Goal: Information Seeking & Learning: Learn about a topic

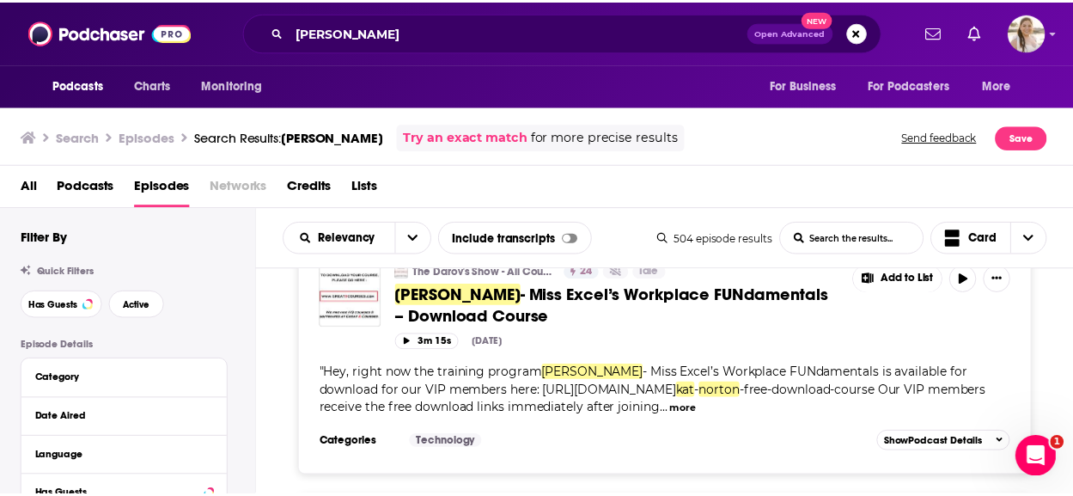
scroll to position [4468, 0]
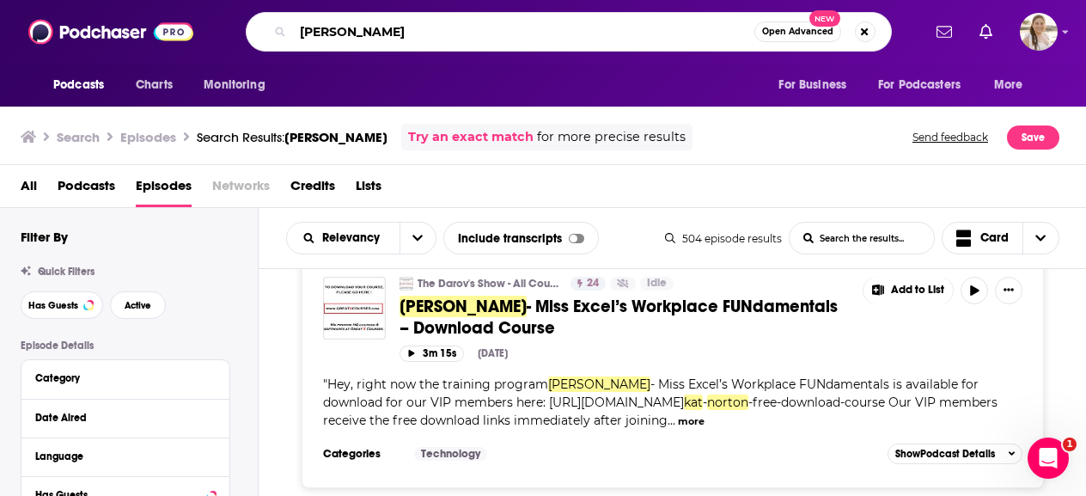
click at [375, 39] on input "[PERSON_NAME]" at bounding box center [523, 31] width 461 height 27
type input "[PERSON_NAME]"
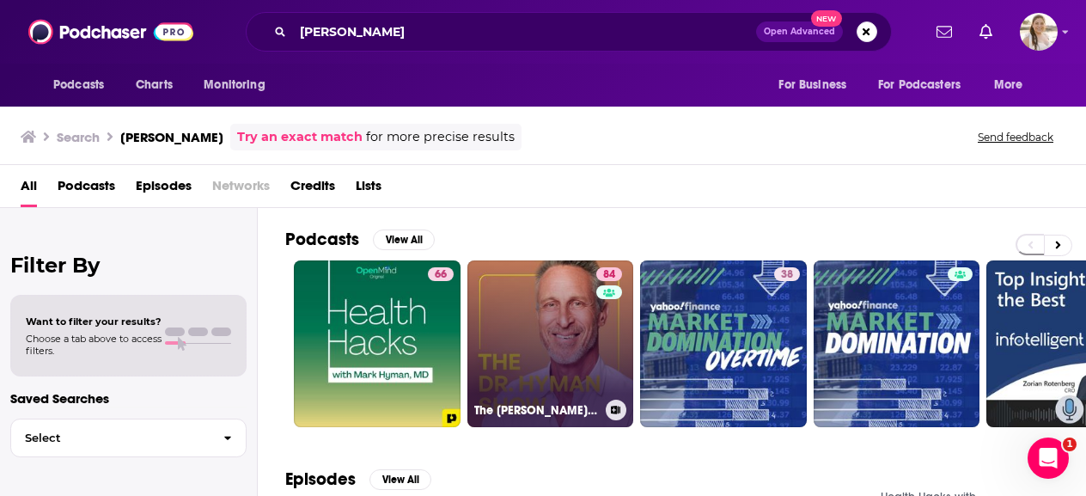
click at [509, 324] on link "84 The [PERSON_NAME] Show" at bounding box center [550, 343] width 167 height 167
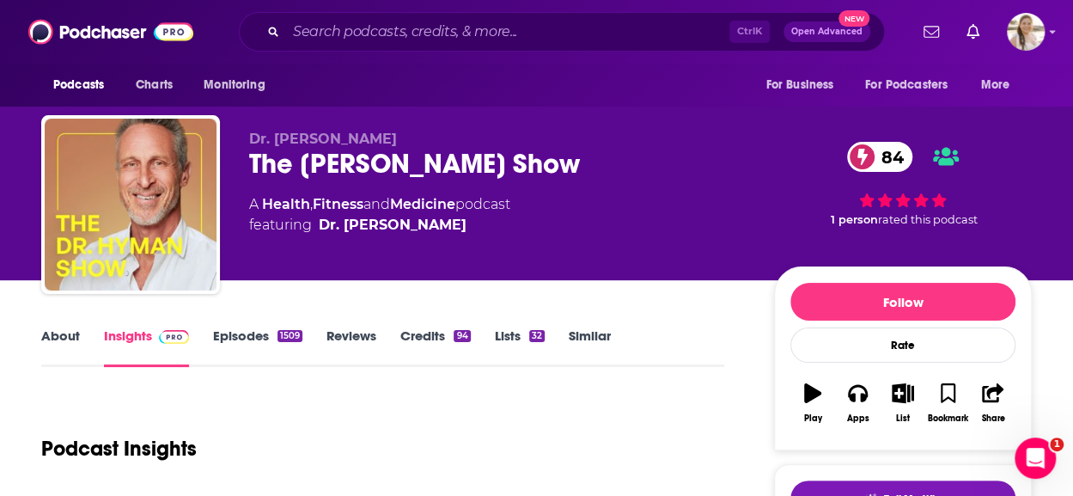
click at [256, 345] on link "Episodes 1509" at bounding box center [257, 347] width 89 height 40
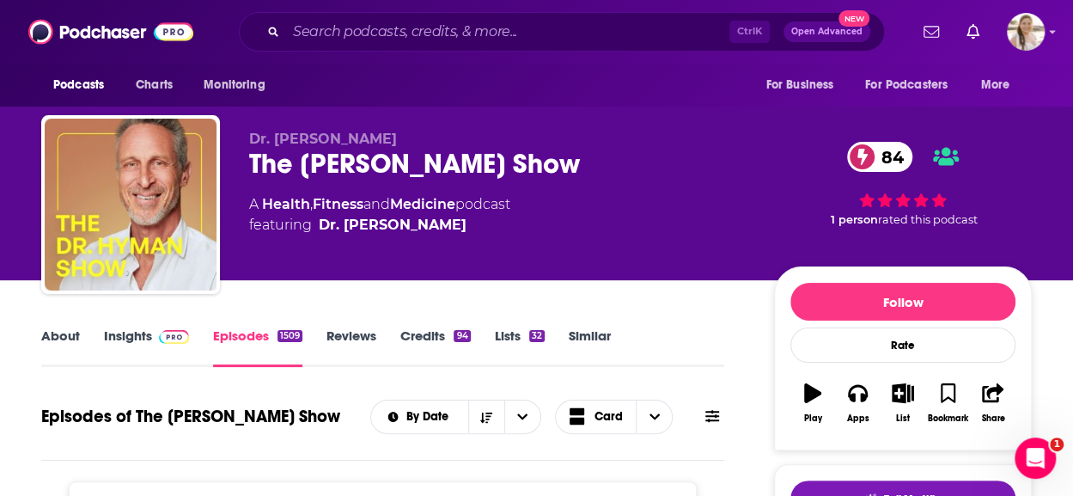
click at [127, 334] on link "Insights" at bounding box center [146, 347] width 85 height 40
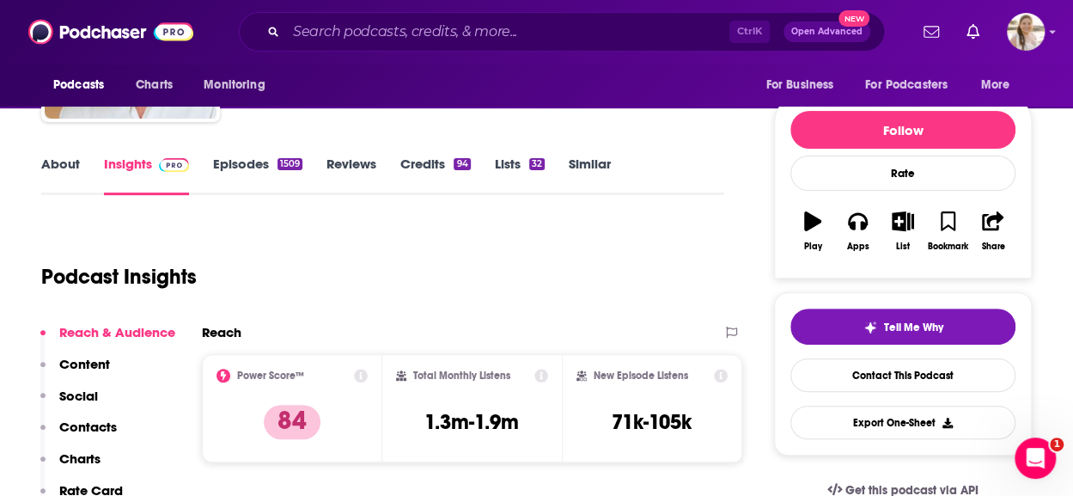
scroll to position [258, 0]
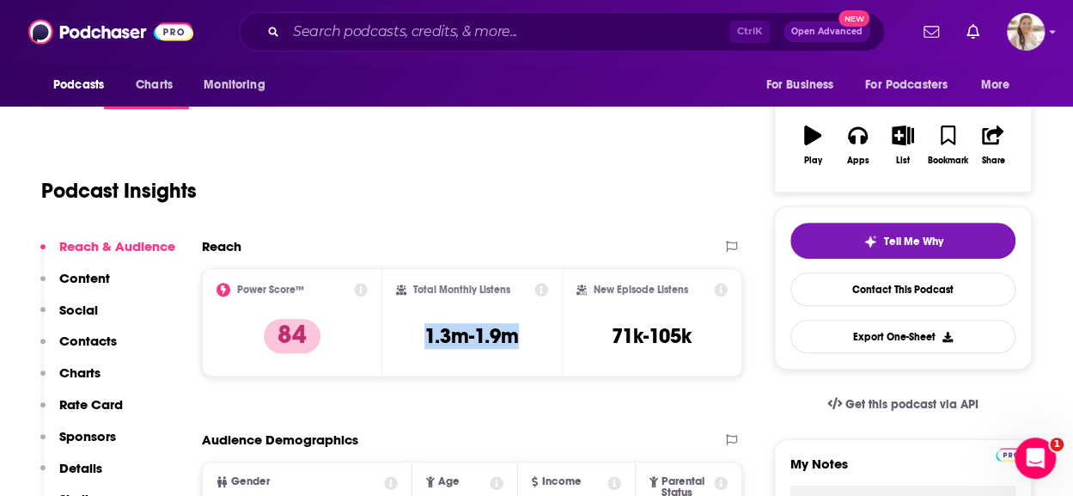
drag, startPoint x: 428, startPoint y: 333, endPoint x: 536, endPoint y: 343, distance: 108.8
click at [536, 343] on div "Total Monthly Listens 1.3m-1.9m" at bounding box center [472, 322] width 153 height 79
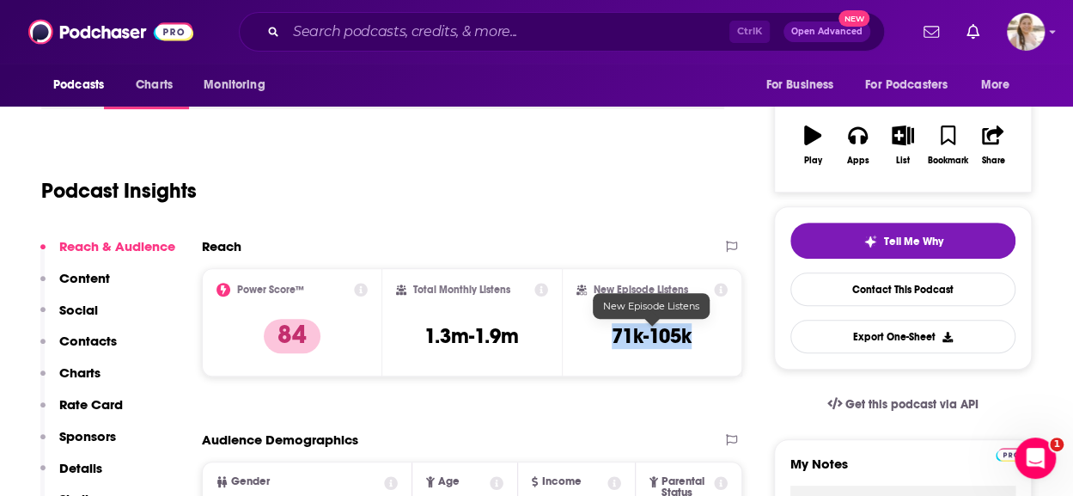
drag, startPoint x: 614, startPoint y: 332, endPoint x: 706, endPoint y: 332, distance: 92.8
click at [706, 332] on div "New Episode Listens 71k-105k" at bounding box center [652, 322] width 151 height 79
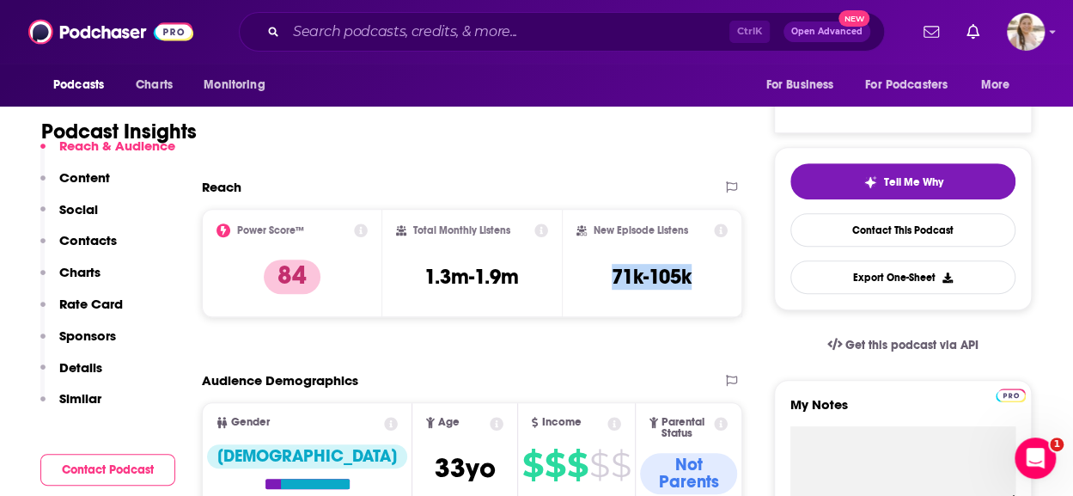
scroll to position [344, 0]
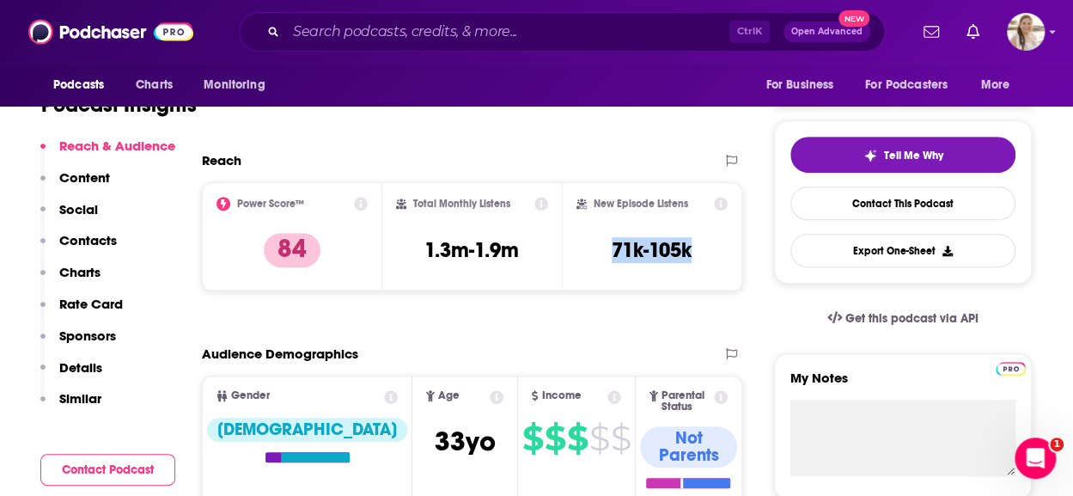
copy h3 "71k-105k"
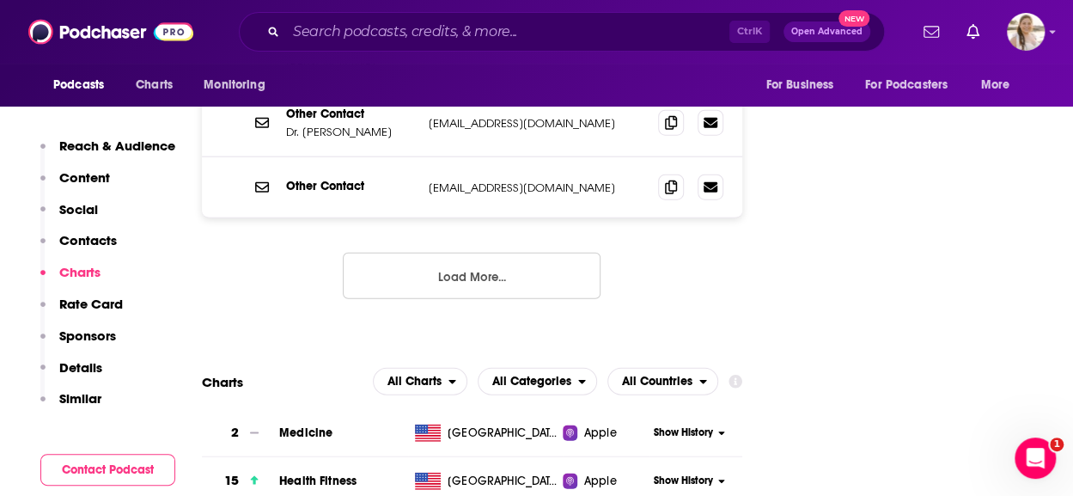
scroll to position [2062, 0]
